Goal: Register for event/course

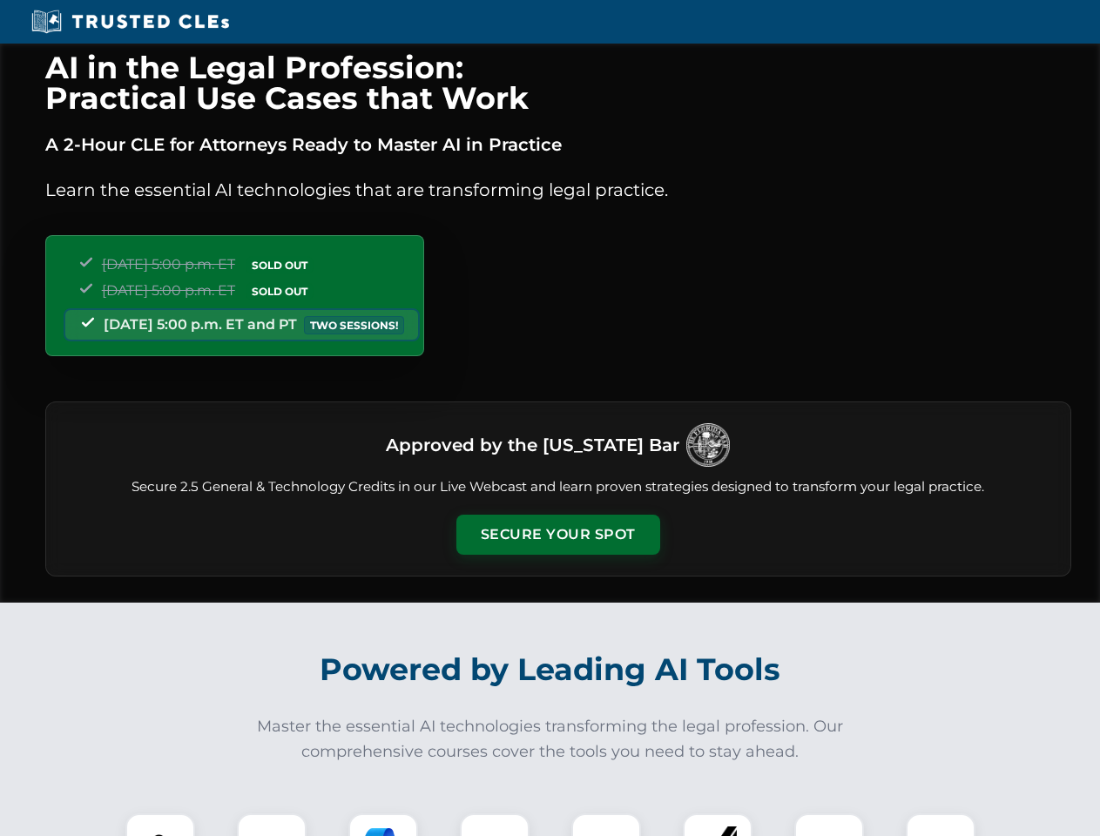
click at [558, 535] on button "Secure Your Spot" at bounding box center [558, 535] width 204 height 40
click at [160, 825] on img at bounding box center [160, 848] width 51 height 51
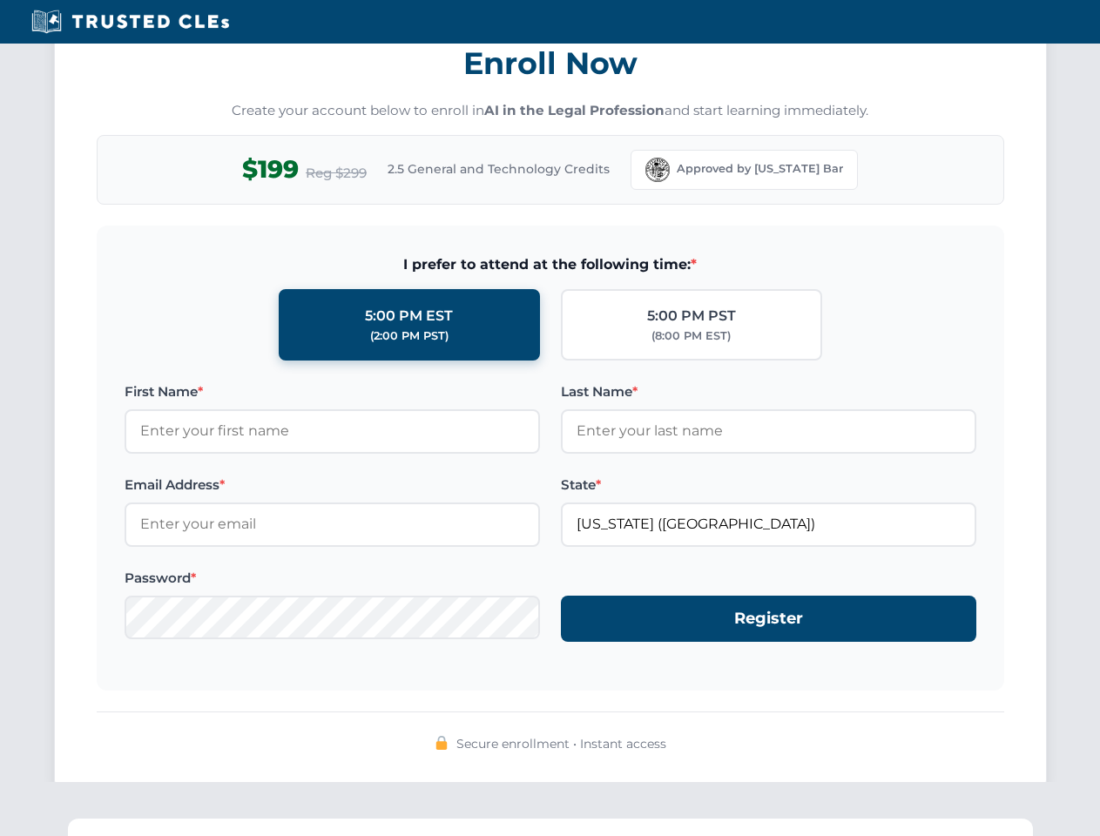
scroll to position [1710, 0]
